Goal: Task Accomplishment & Management: Complete application form

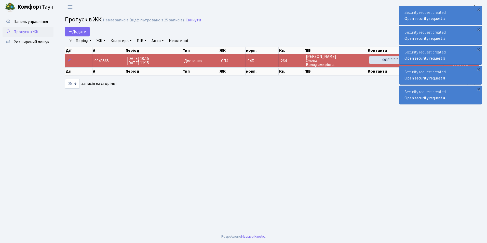
select select "25"
click at [83, 29] on span "Додати" at bounding box center [77, 32] width 18 height 6
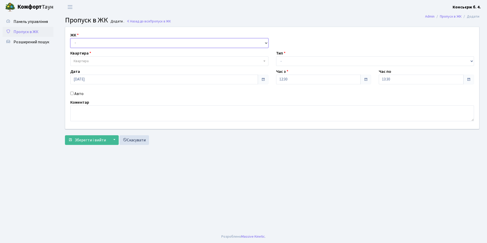
click at [86, 40] on select "- СП4, Столичне шосе, 5" at bounding box center [169, 43] width 198 height 10
select select "325"
click at [70, 38] on select "- СП4, Столичне шосе, 5" at bounding box center [169, 43] width 198 height 10
select select
click at [279, 55] on label "Тип" at bounding box center [280, 53] width 9 height 6
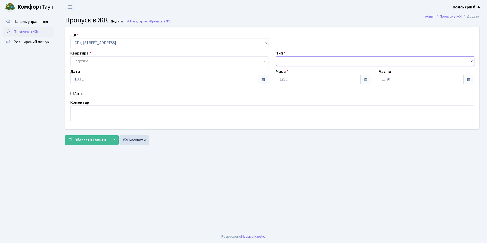
click at [285, 59] on select "- Доставка Таксі Гості Сервіс" at bounding box center [375, 61] width 198 height 10
select select "3"
click at [276, 56] on select "- Доставка Таксі Гості Сервіс" at bounding box center [375, 61] width 198 height 10
click at [87, 62] on span "Квартира" at bounding box center [81, 61] width 15 height 5
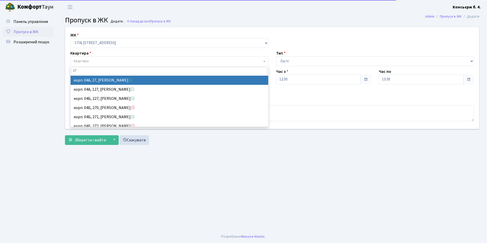
type input "271"
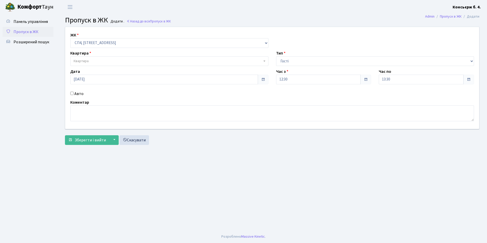
click at [72, 94] on input "Авто" at bounding box center [71, 93] width 3 height 3
checkbox input "true"
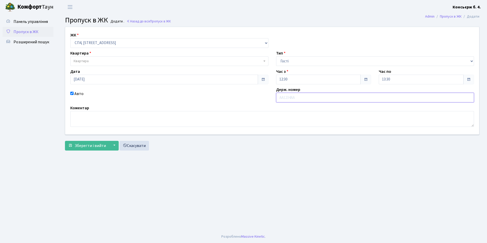
type input "F"
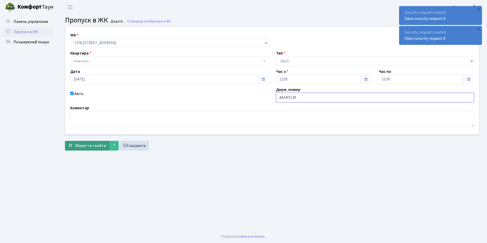
type input "AA3471CM"
click at [95, 145] on span "Зберегти і вийти" at bounding box center [90, 146] width 31 height 6
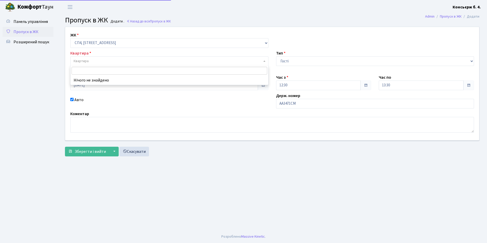
click at [86, 61] on span "Квартира" at bounding box center [81, 61] width 15 height 5
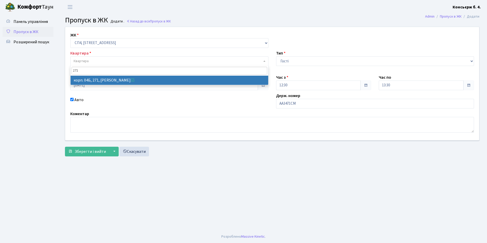
type input "271"
select select "21299"
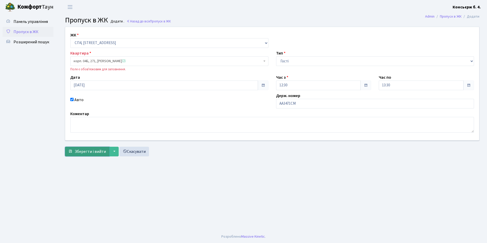
click at [84, 153] on span "Зберегти і вийти" at bounding box center [90, 152] width 31 height 6
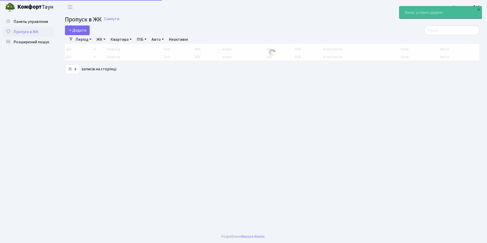
select select "25"
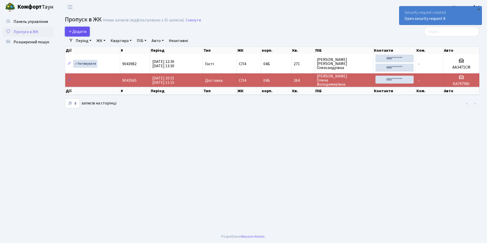
click at [77, 29] on span "Додати" at bounding box center [77, 32] width 18 height 6
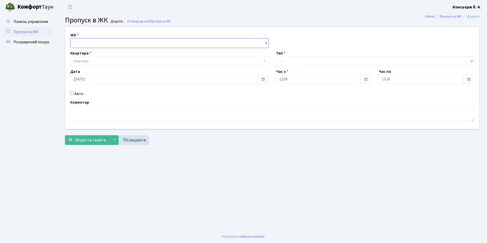
click at [91, 44] on select "- СП4, Столичне шосе, 5" at bounding box center [169, 43] width 198 height 10
select select "325"
click at [70, 38] on select "- СП4, Столичне шосе, 5" at bounding box center [169, 43] width 198 height 10
select select
click at [87, 60] on span "Квартира" at bounding box center [81, 61] width 15 height 5
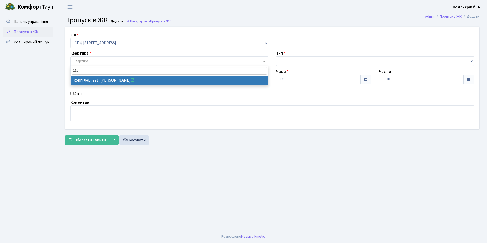
type input "271"
select select "21299"
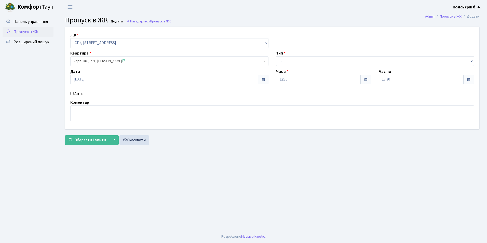
click at [278, 53] on label "Тип" at bounding box center [280, 53] width 9 height 6
click at [282, 55] on label "Тип" at bounding box center [280, 53] width 9 height 6
drag, startPoint x: 282, startPoint y: 55, endPoint x: 283, endPoint y: 61, distance: 5.9
click at [283, 61] on select "- Доставка Таксі Гості Сервіс" at bounding box center [375, 61] width 198 height 10
select select "3"
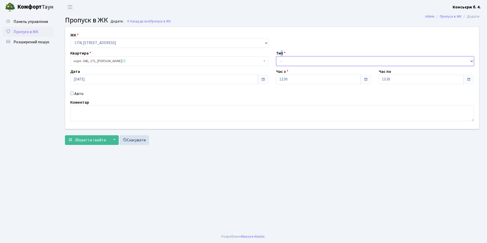
click at [276, 56] on select "- Доставка Таксі Гості Сервіс" at bounding box center [375, 61] width 198 height 10
click at [72, 94] on input "Авто" at bounding box center [71, 93] width 3 height 3
checkbox input "true"
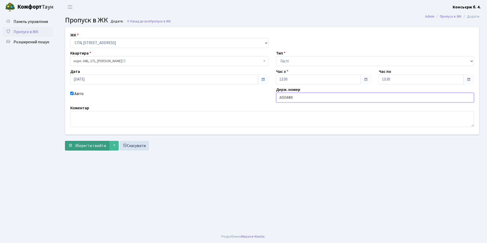
type input "AI5044IK"
click at [92, 146] on span "Зберегти і вийти" at bounding box center [90, 146] width 31 height 6
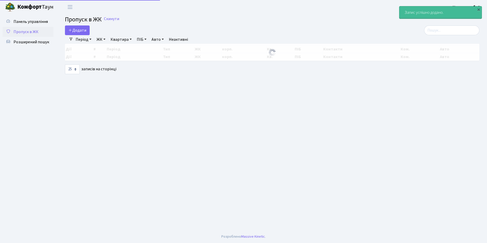
select select "25"
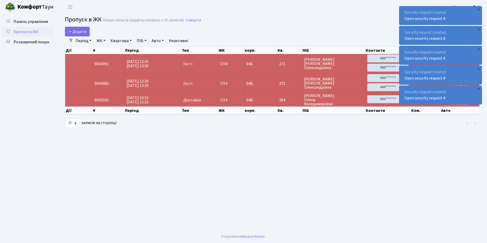
click at [351, 100] on span "[PERSON_NAME]" at bounding box center [333, 100] width 59 height 12
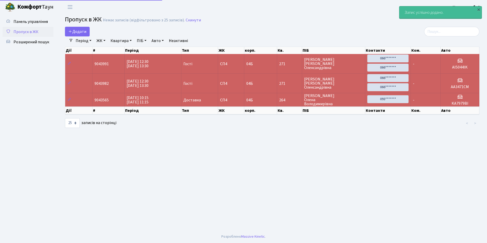
select select "25"
